Goal: Book appointment/travel/reservation

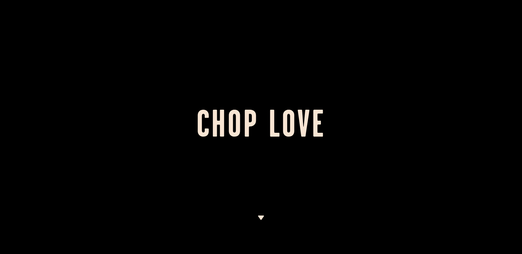
click at [261, 219] on img at bounding box center [261, 218] width 7 height 4
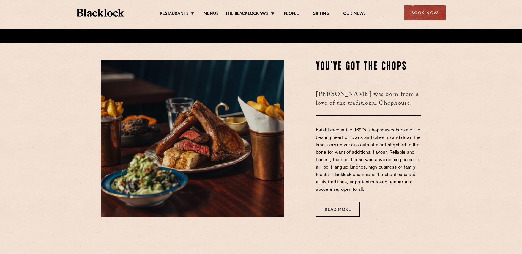
scroll to position [226, 0]
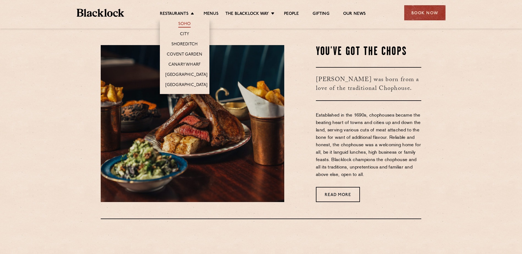
click at [188, 23] on link "Soho" at bounding box center [184, 24] width 13 height 6
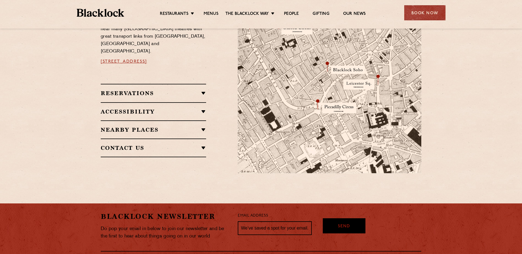
scroll to position [303, 0]
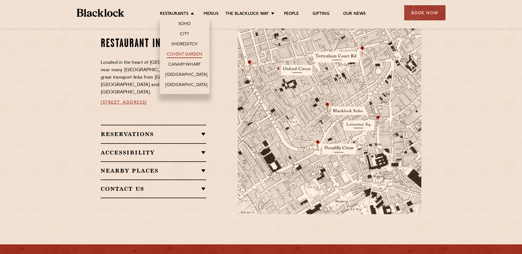
click at [185, 53] on link "Covent Garden" at bounding box center [185, 55] width 36 height 6
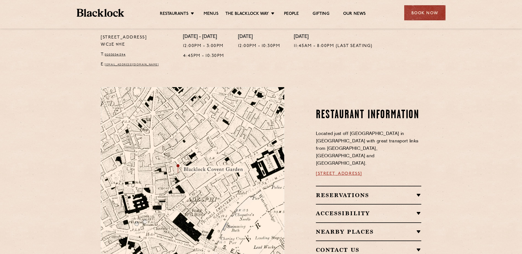
scroll to position [303, 0]
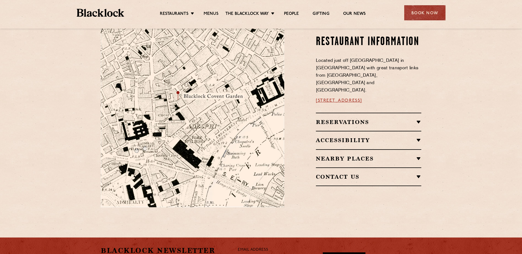
click at [417, 119] on h2 "Reservations" at bounding box center [368, 122] width 105 height 7
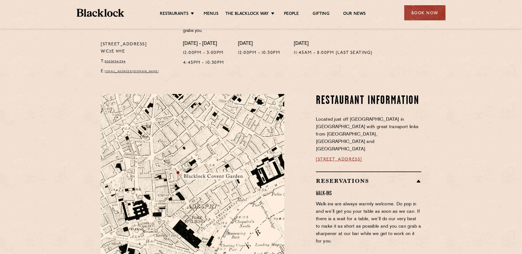
scroll to position [220, 0]
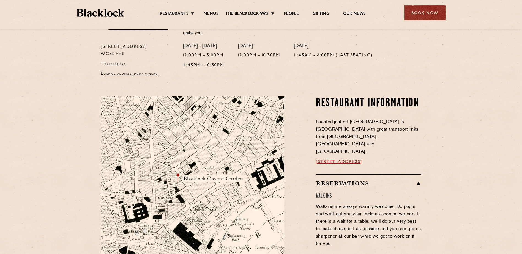
click at [427, 12] on div "Book Now" at bounding box center [424, 12] width 41 height 15
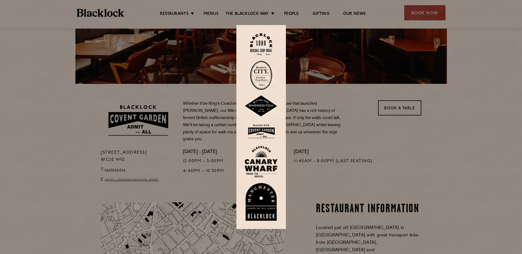
scroll to position [110, 0]
